Goal: Task Accomplishment & Management: Manage account settings

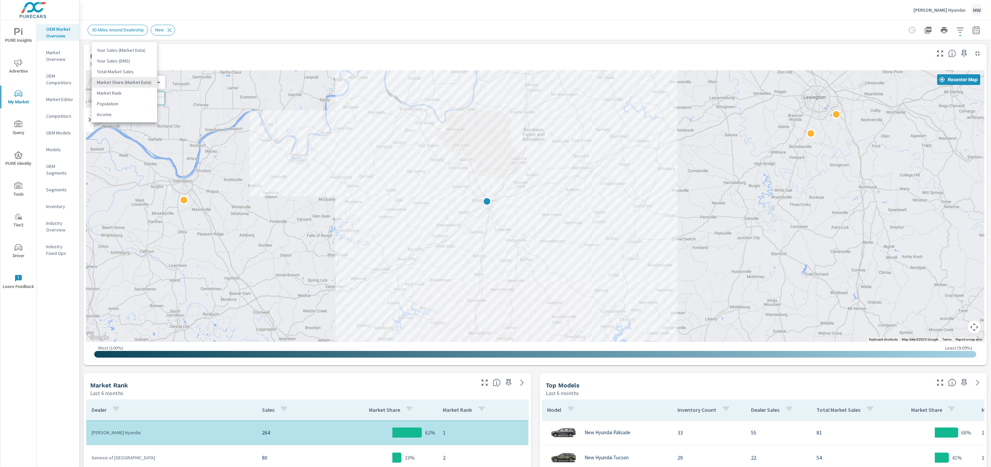
click at [959, 8] on div at bounding box center [495, 233] width 991 height 467
click at [953, 10] on div "Your Sales (Market Data) Your Sales (DMS) Total Market Sales Market Share (Mark…" at bounding box center [495, 233] width 991 height 467
click at [950, 11] on p "[PERSON_NAME] Hyundai" at bounding box center [939, 10] width 52 height 6
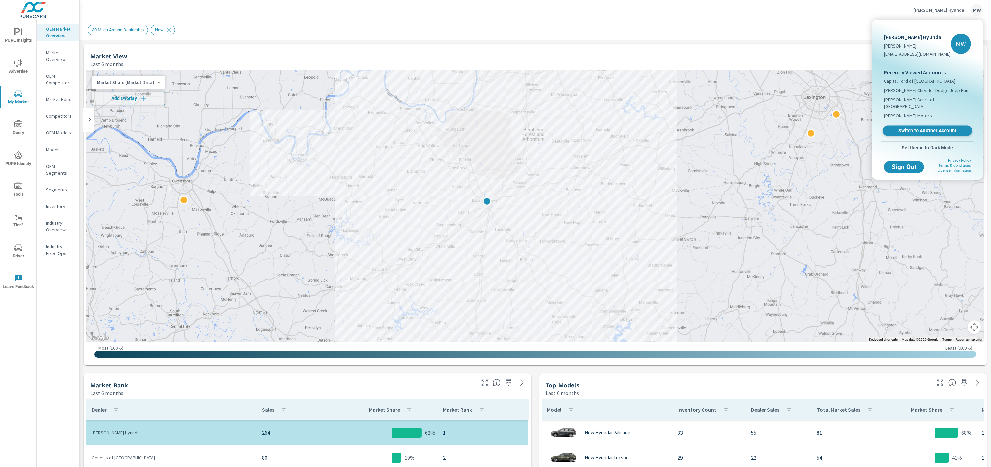
click at [924, 128] on span "Switch to Another Account" at bounding box center [927, 131] width 82 height 6
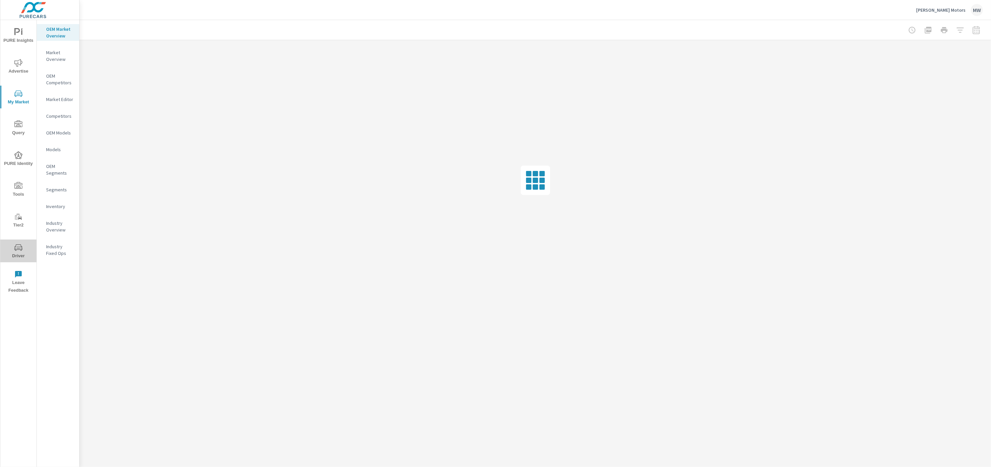
click at [21, 249] on icon "nav menu" at bounding box center [18, 247] width 8 height 6
